Goal: Communication & Community: Share content

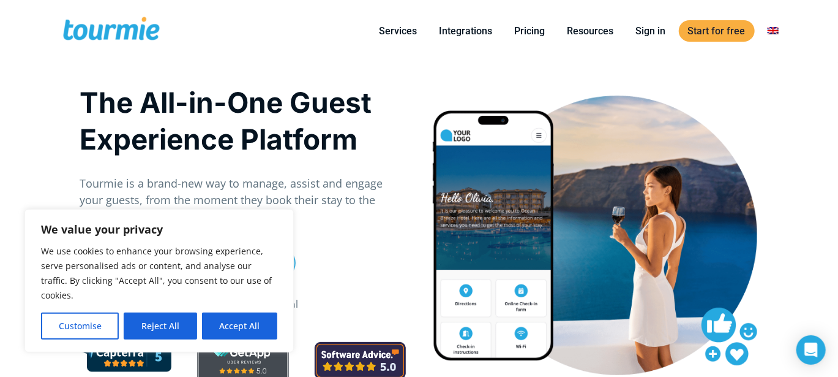
drag, startPoint x: 811, startPoint y: 347, endPoint x: 806, endPoint y: 327, distance: 20.1
click at [810, 344] on icon "Open Intercom Messenger" at bounding box center [811, 349] width 13 height 15
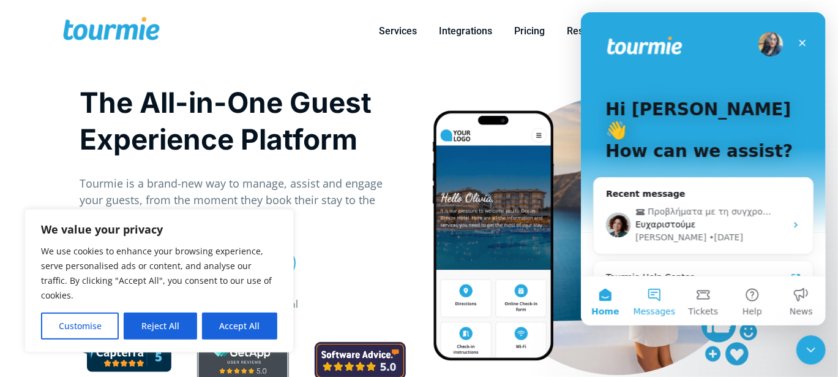
click at [661, 301] on button "Messages" at bounding box center [653, 300] width 49 height 49
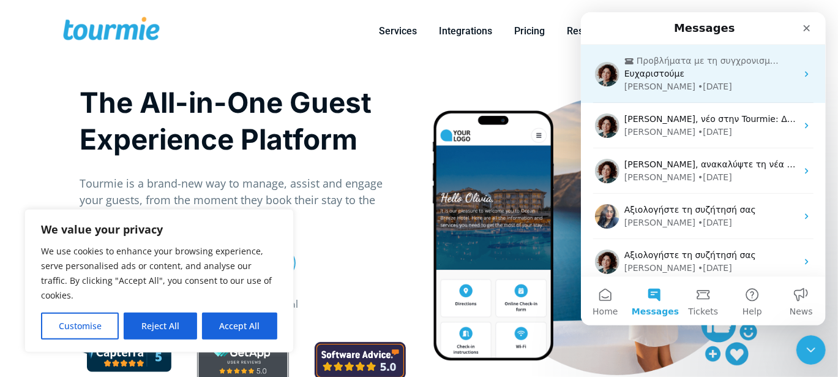
click at [632, 65] on icon "Intercom messenger" at bounding box center [629, 61] width 10 height 10
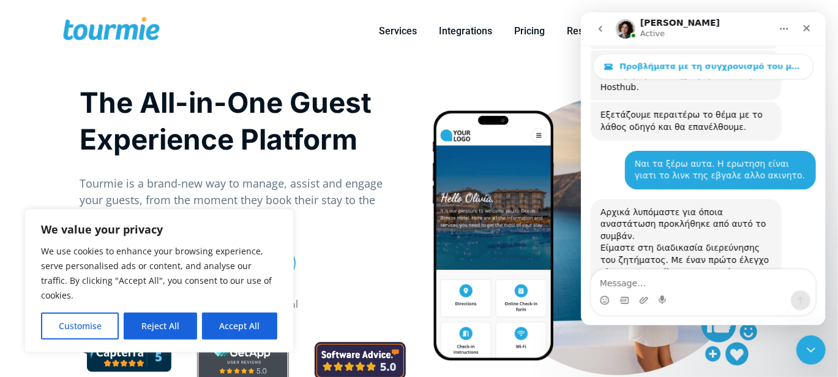
scroll to position [3443, 0]
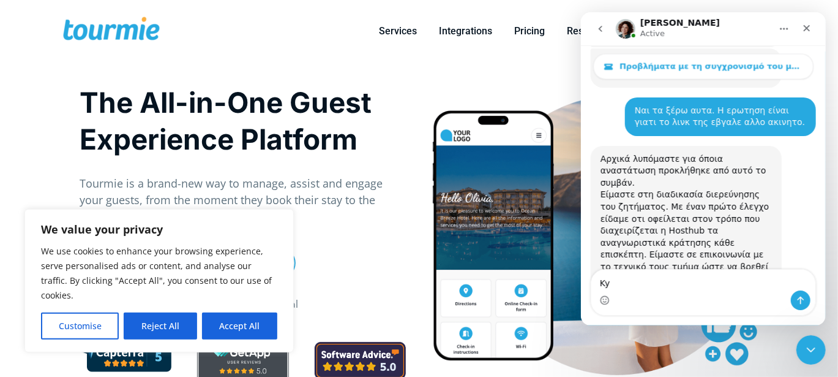
type textarea "K"
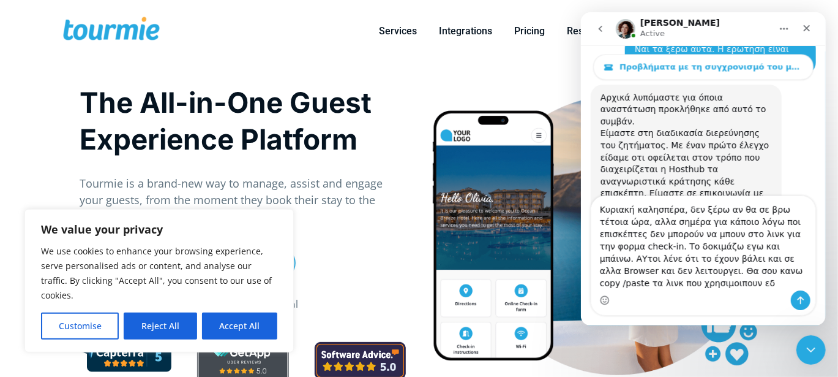
scroll to position [3515, 0]
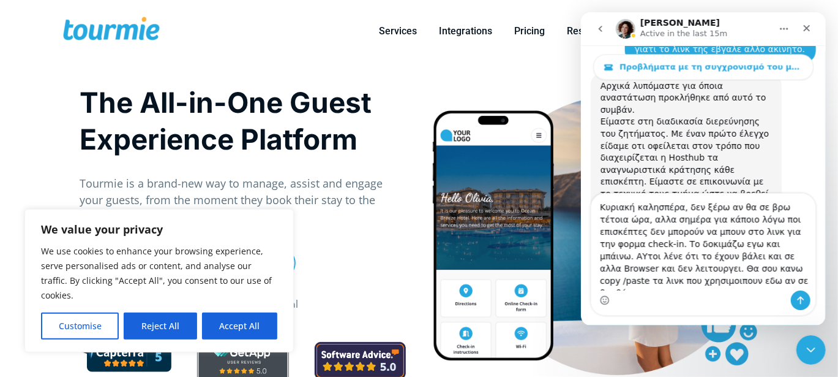
type textarea "Κυριακή καλησπέρα, δεν ξέρω αν θα σε βρω τέτοια ώρα, αλλα σημέρα για κάποιο λόγ…"
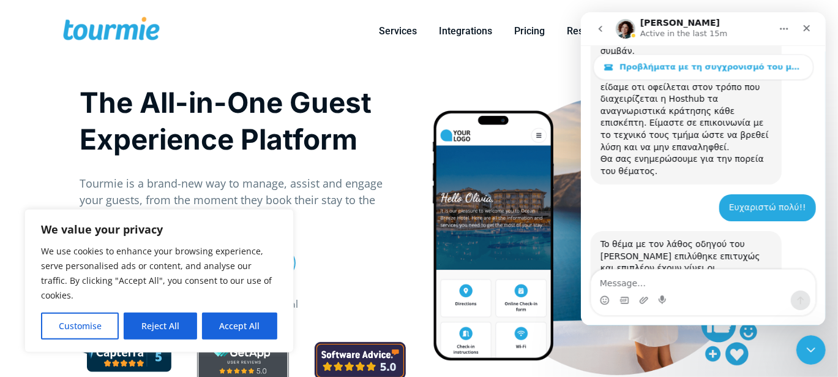
scroll to position [3580, 0]
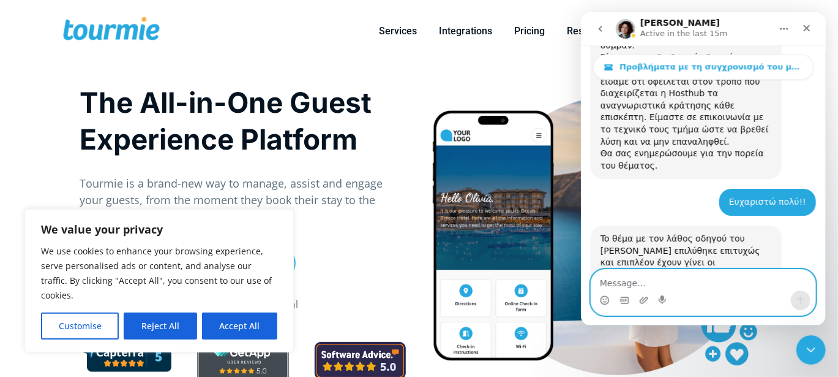
paste textarea "[URL][DOMAIN_NAME]"
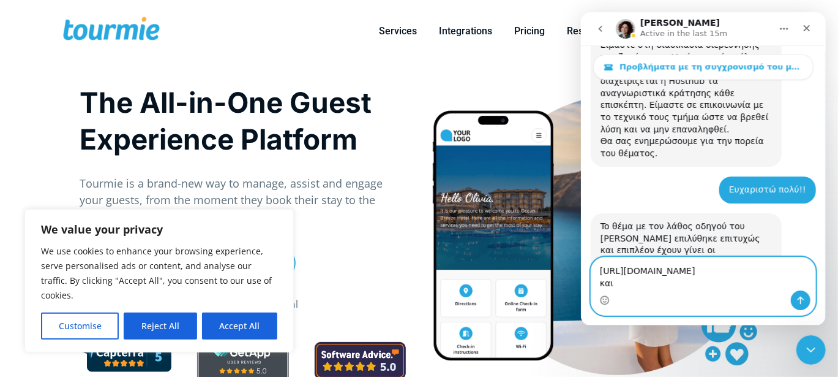
scroll to position [3604, 0]
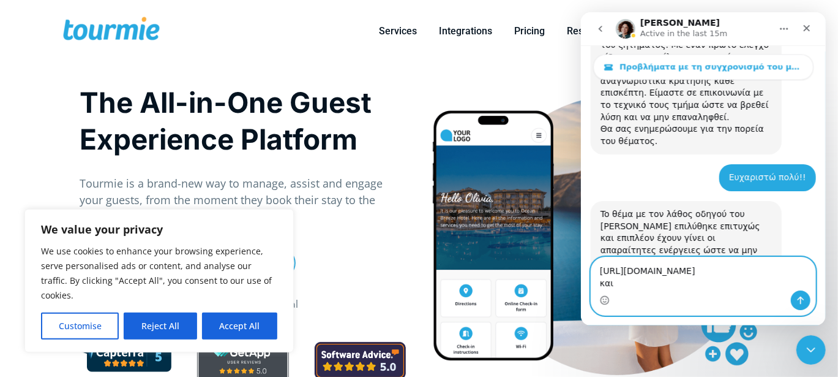
paste textarea "[URL][DOMAIN_NAME]"
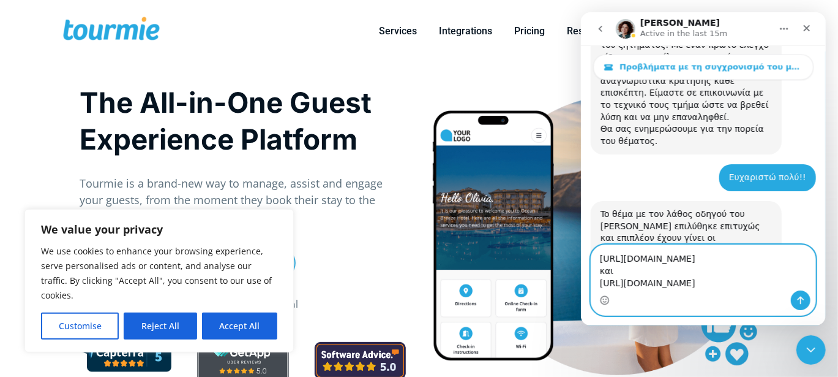
scroll to position [3616, 0]
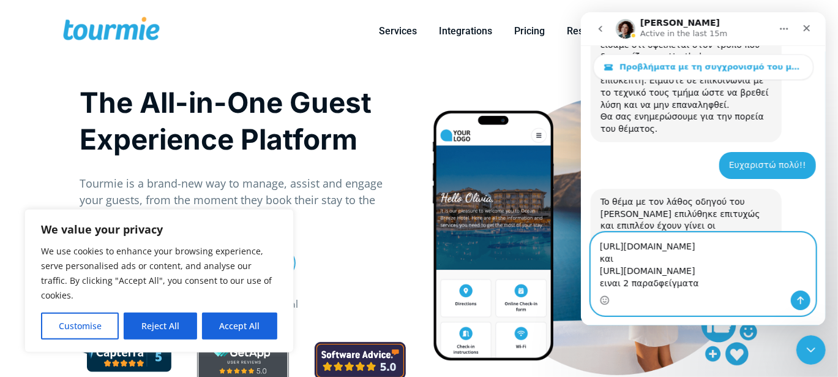
type textarea "[URL][DOMAIN_NAME] και [URL][DOMAIN_NAME] ειναι 2 παραδείγματα"
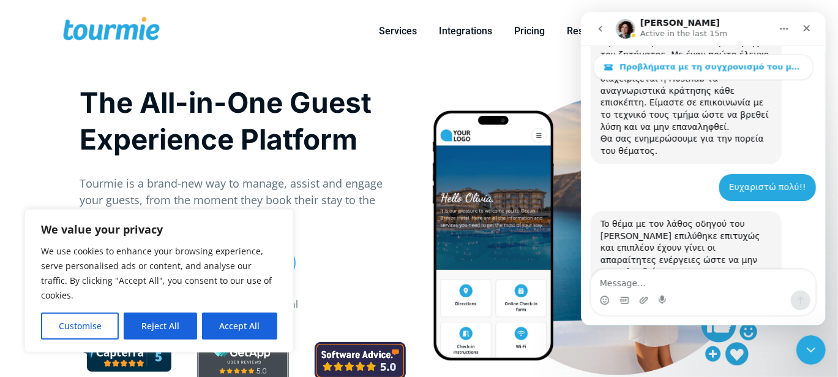
scroll to position [3667, 0]
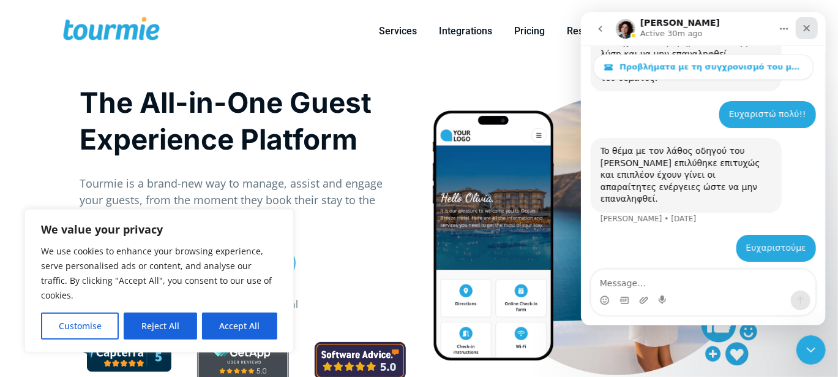
click at [809, 30] on icon "Close" at bounding box center [806, 28] width 7 height 7
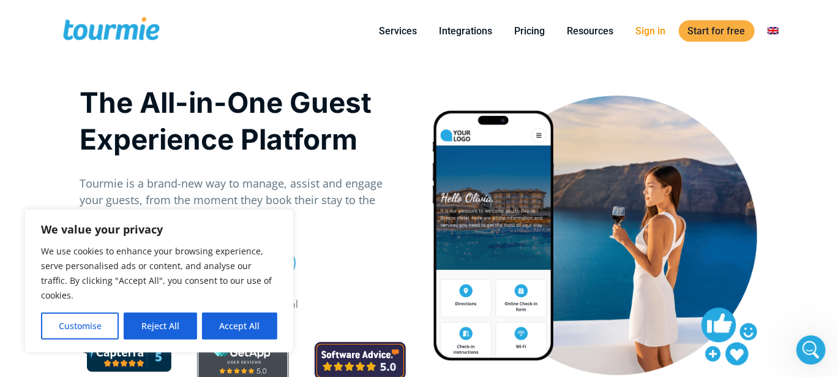
click at [652, 34] on link "Sign in" at bounding box center [651, 30] width 48 height 15
